Goal: Find specific page/section: Find specific page/section

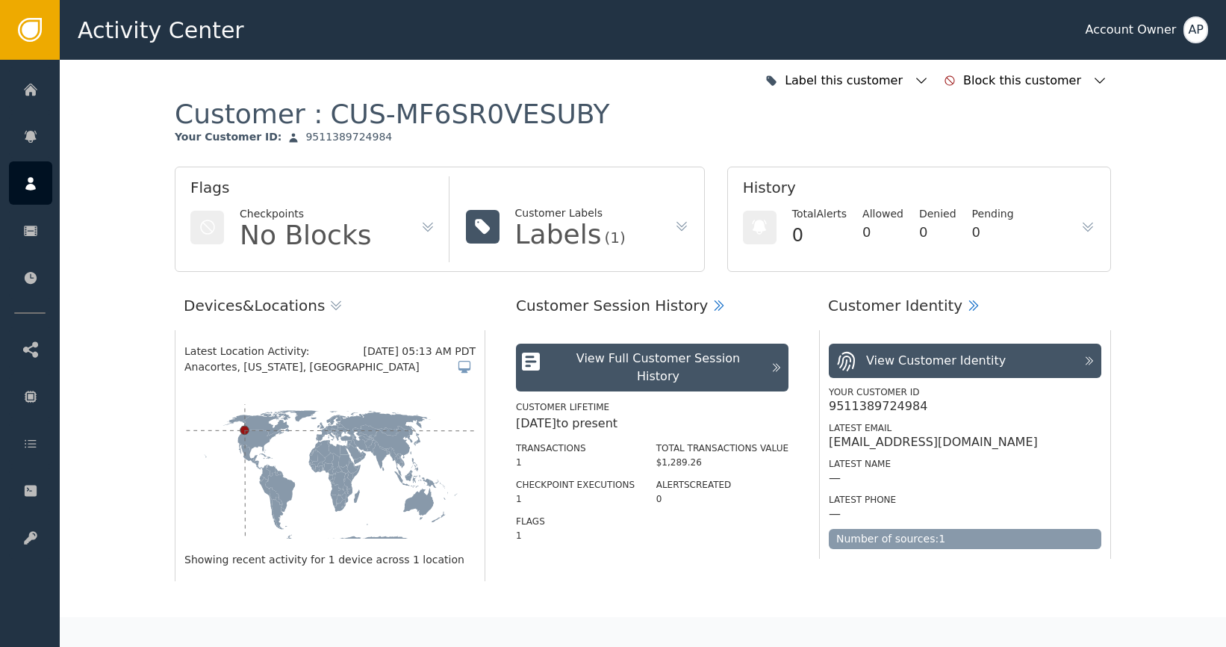
click at [1091, 222] on div "History Total Alerts 0 Allowed 0 Denied 0 Pending 0" at bounding box center [919, 218] width 384 height 105
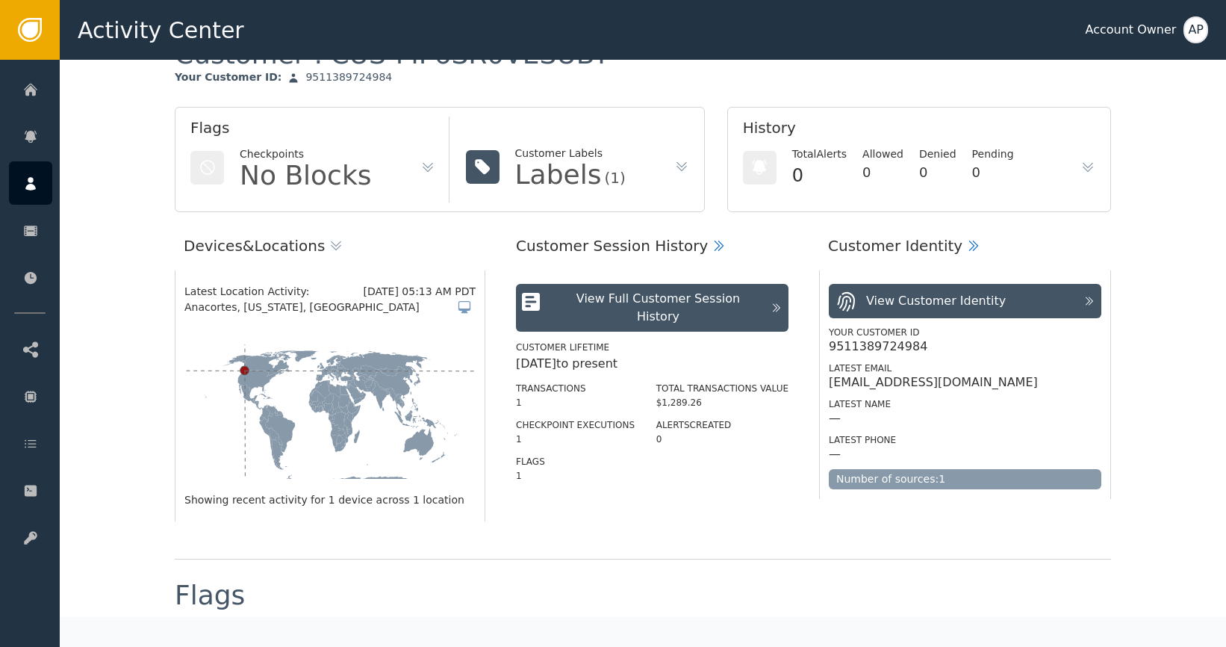
scroll to position [258, 0]
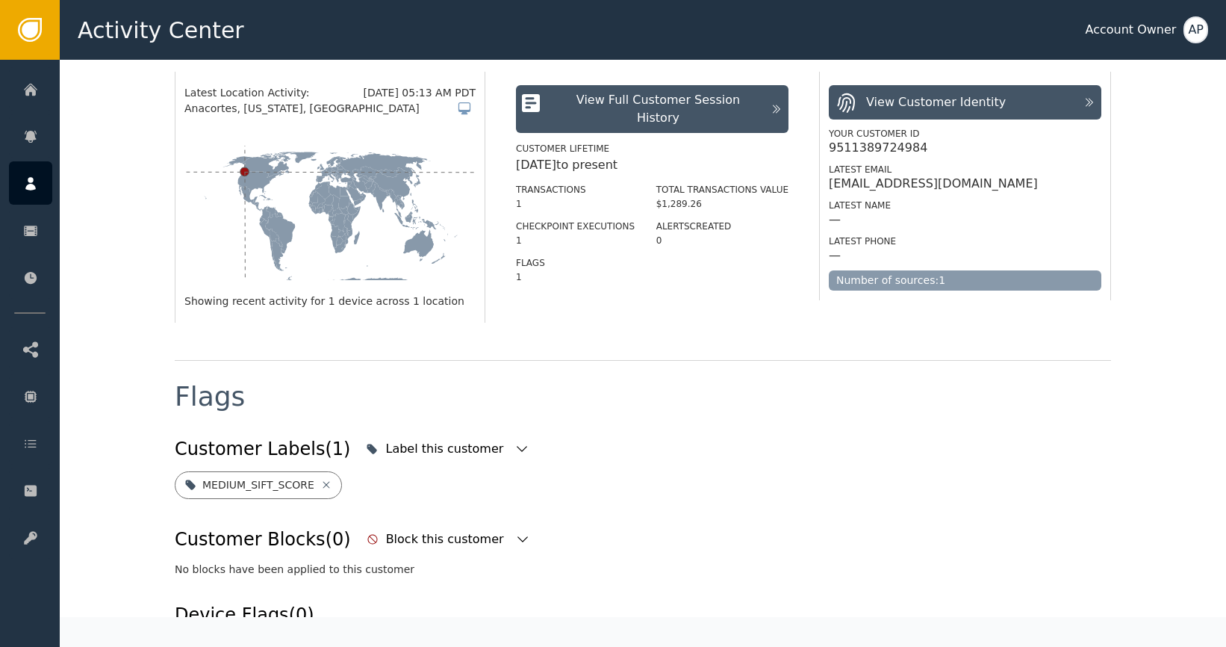
click at [923, 184] on div "[EMAIL_ADDRESS][DOMAIN_NAME]" at bounding box center [933, 183] width 209 height 15
drag, startPoint x: 922, startPoint y: 184, endPoint x: 1053, endPoint y: 184, distance: 131.4
click at [1053, 185] on div "[EMAIL_ADDRESS][DOMAIN_NAME]" at bounding box center [965, 183] width 272 height 15
click at [1041, 187] on div "[EMAIL_ADDRESS][DOMAIN_NAME]" at bounding box center [965, 183] width 272 height 15
drag, startPoint x: 1026, startPoint y: 184, endPoint x: 901, endPoint y: 155, distance: 128.0
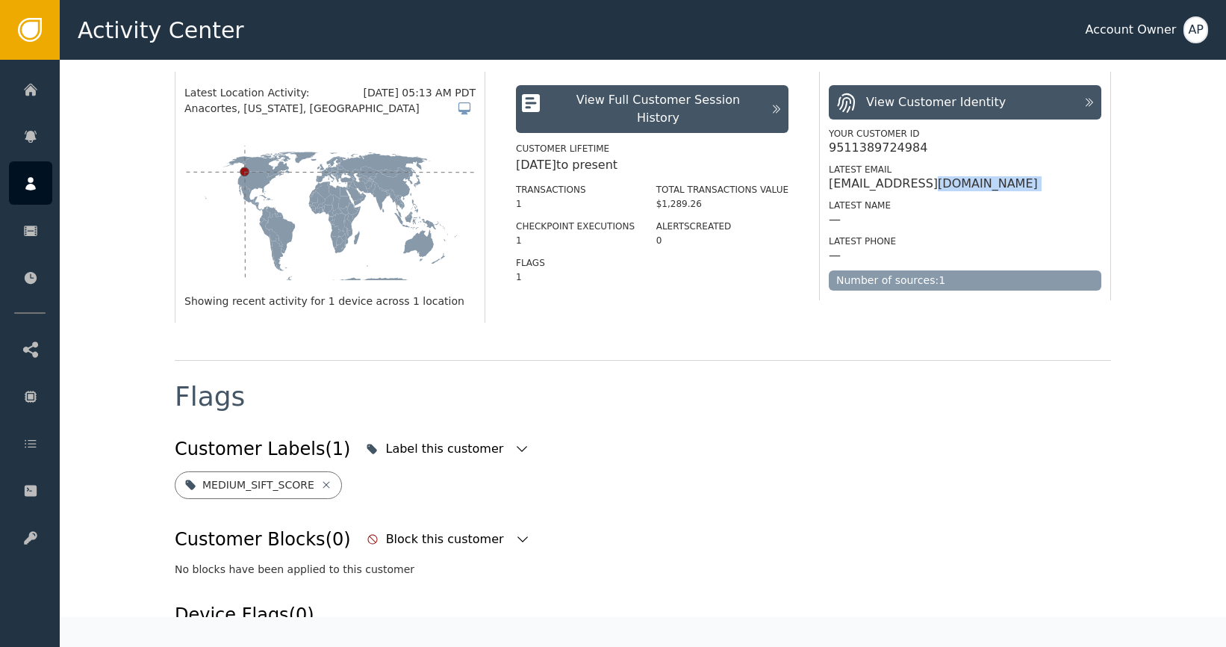
click at [933, 184] on div "[EMAIL_ADDRESS][DOMAIN_NAME]" at bounding box center [965, 183] width 272 height 15
copy div "[DOMAIN_NAME]"
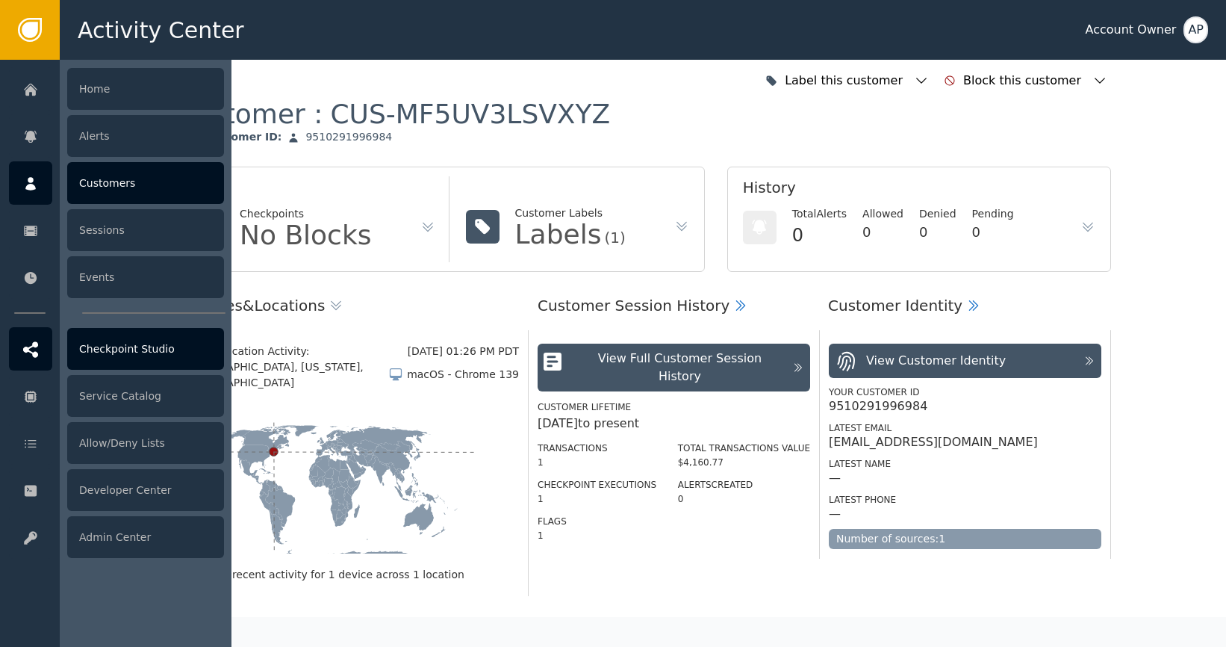
click at [177, 355] on div "Checkpoint Studio" at bounding box center [145, 349] width 157 height 42
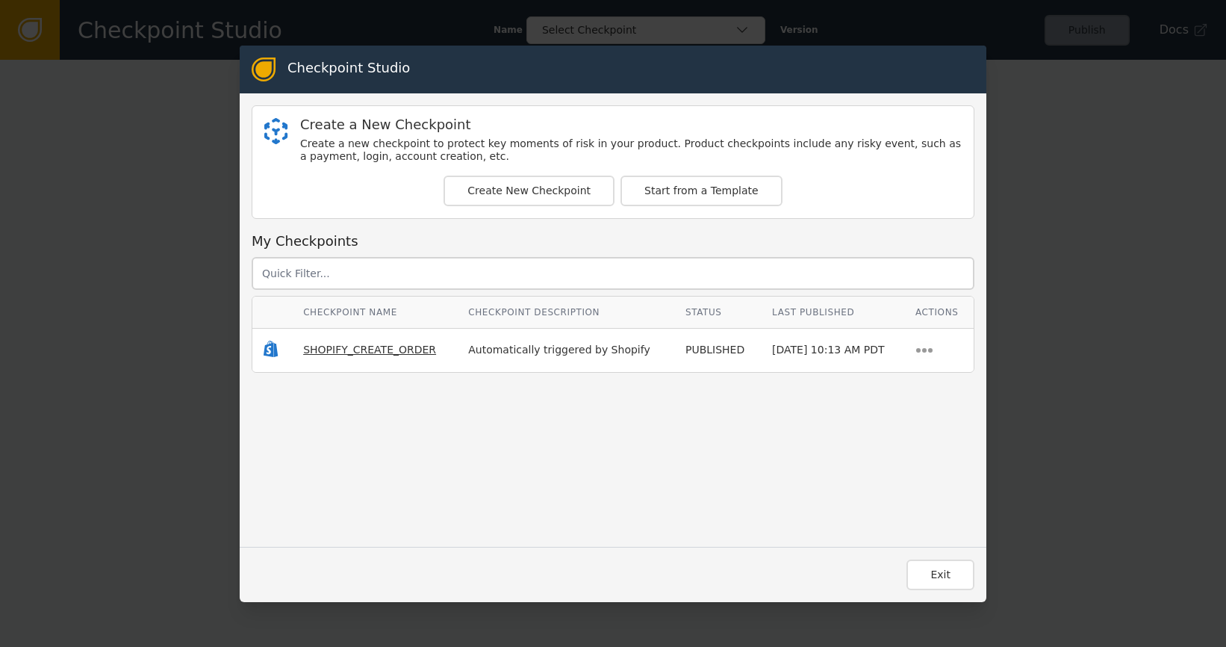
click at [359, 350] on span "SHOPIFY_CREATE_ORDER" at bounding box center [369, 349] width 133 height 12
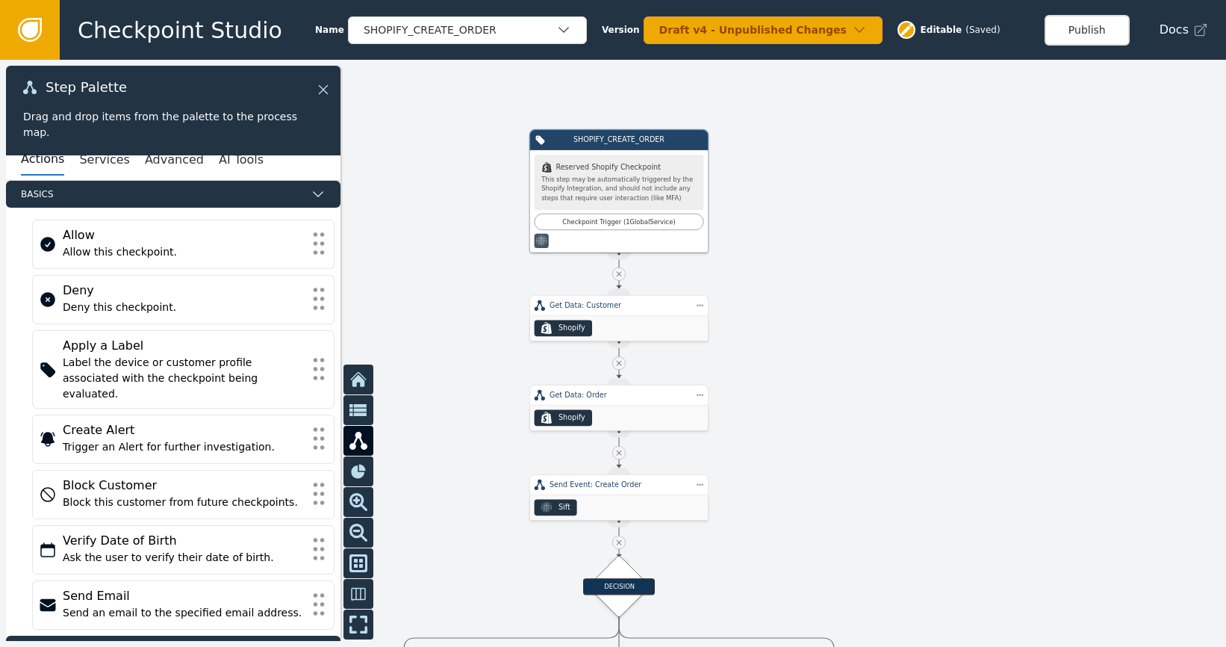
click at [325, 86] on icon at bounding box center [323, 89] width 16 height 16
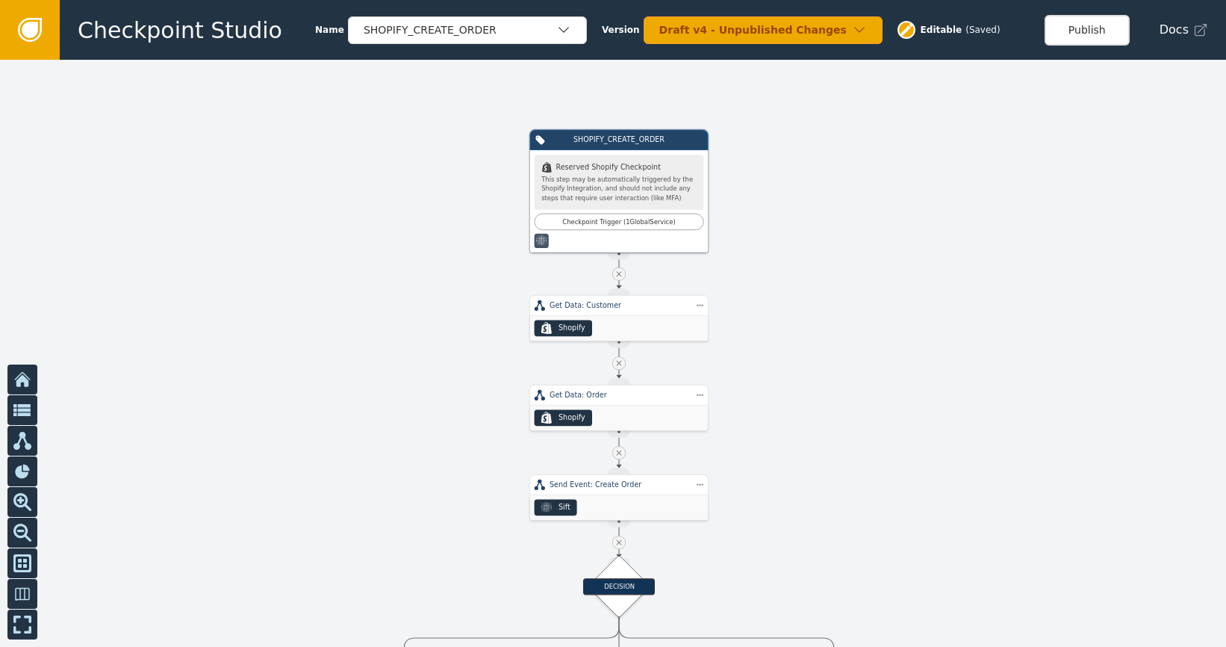
click at [49, 28] on link at bounding box center [30, 30] width 60 height 60
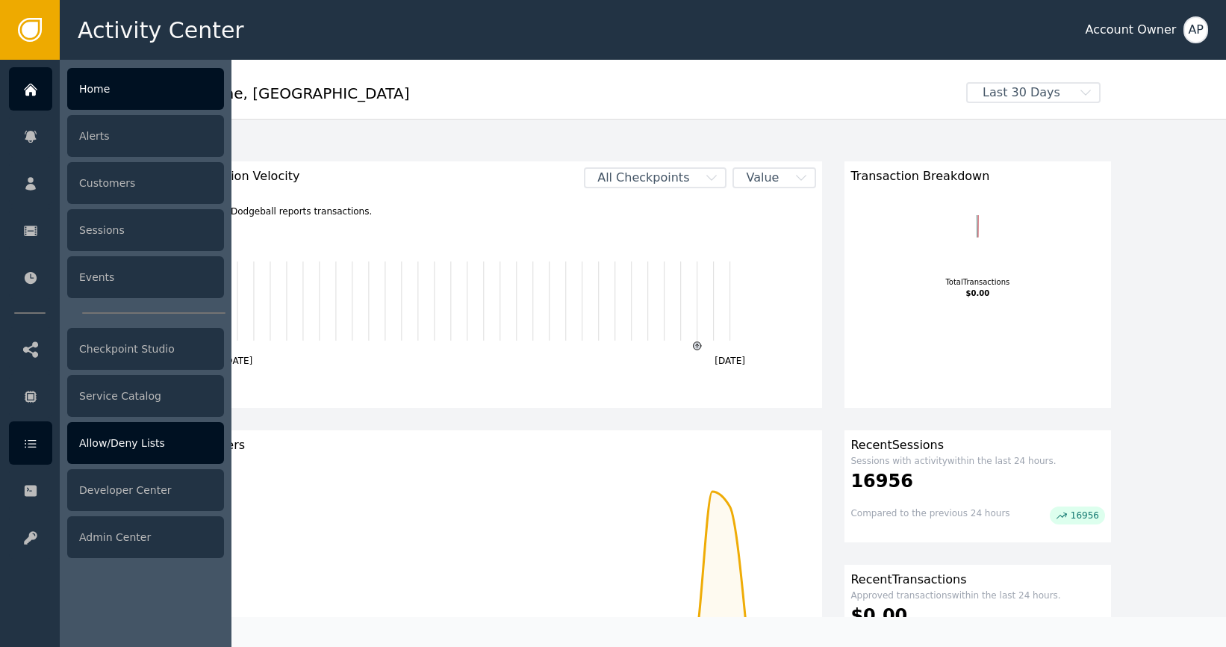
click at [131, 446] on div "Allow/Deny Lists" at bounding box center [145, 443] width 157 height 42
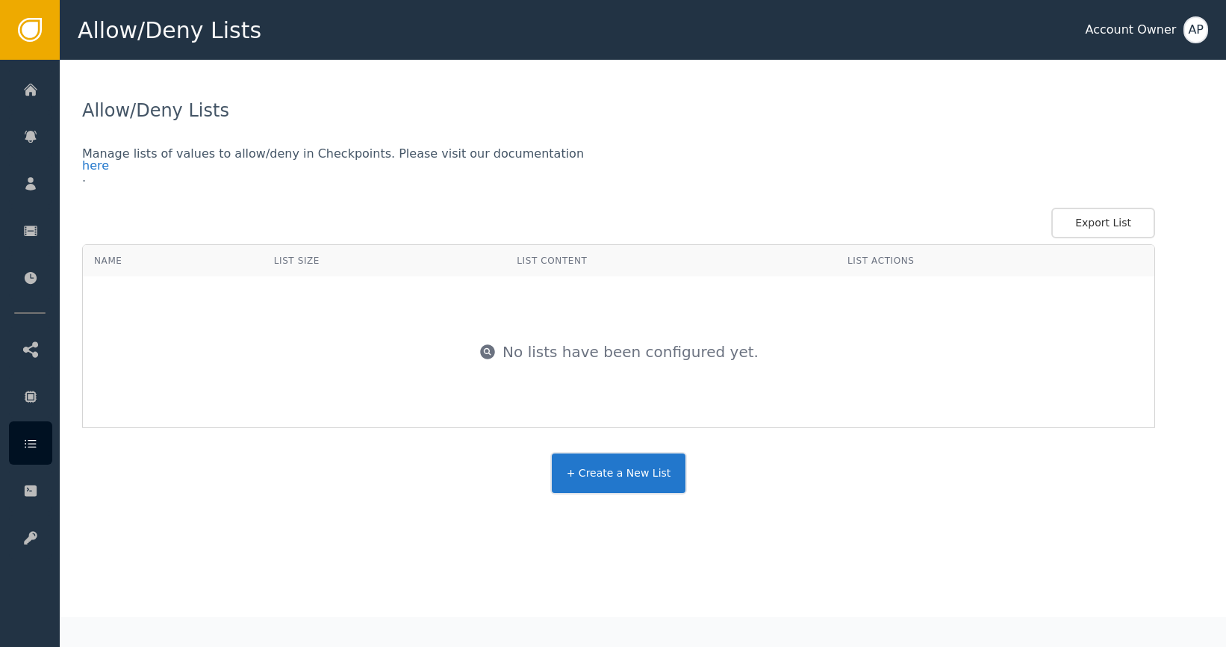
drag, startPoint x: 618, startPoint y: 219, endPoint x: 631, endPoint y: 229, distance: 16.4
click at [619, 219] on div "Export List" at bounding box center [618, 223] width 1073 height 31
